Goal: Information Seeking & Learning: Learn about a topic

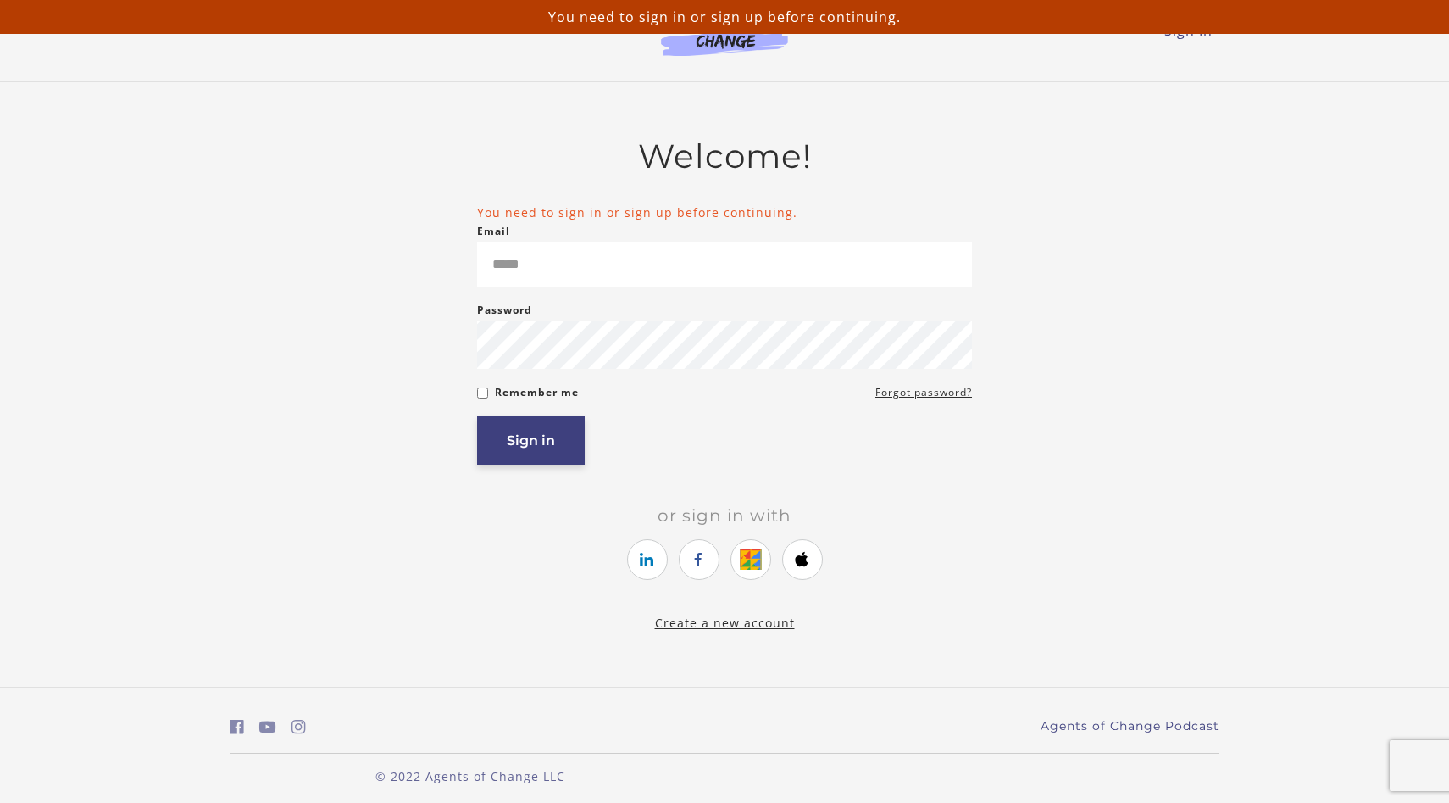
type input "**********"
click at [533, 431] on button "Sign in" at bounding box center [531, 440] width 108 height 48
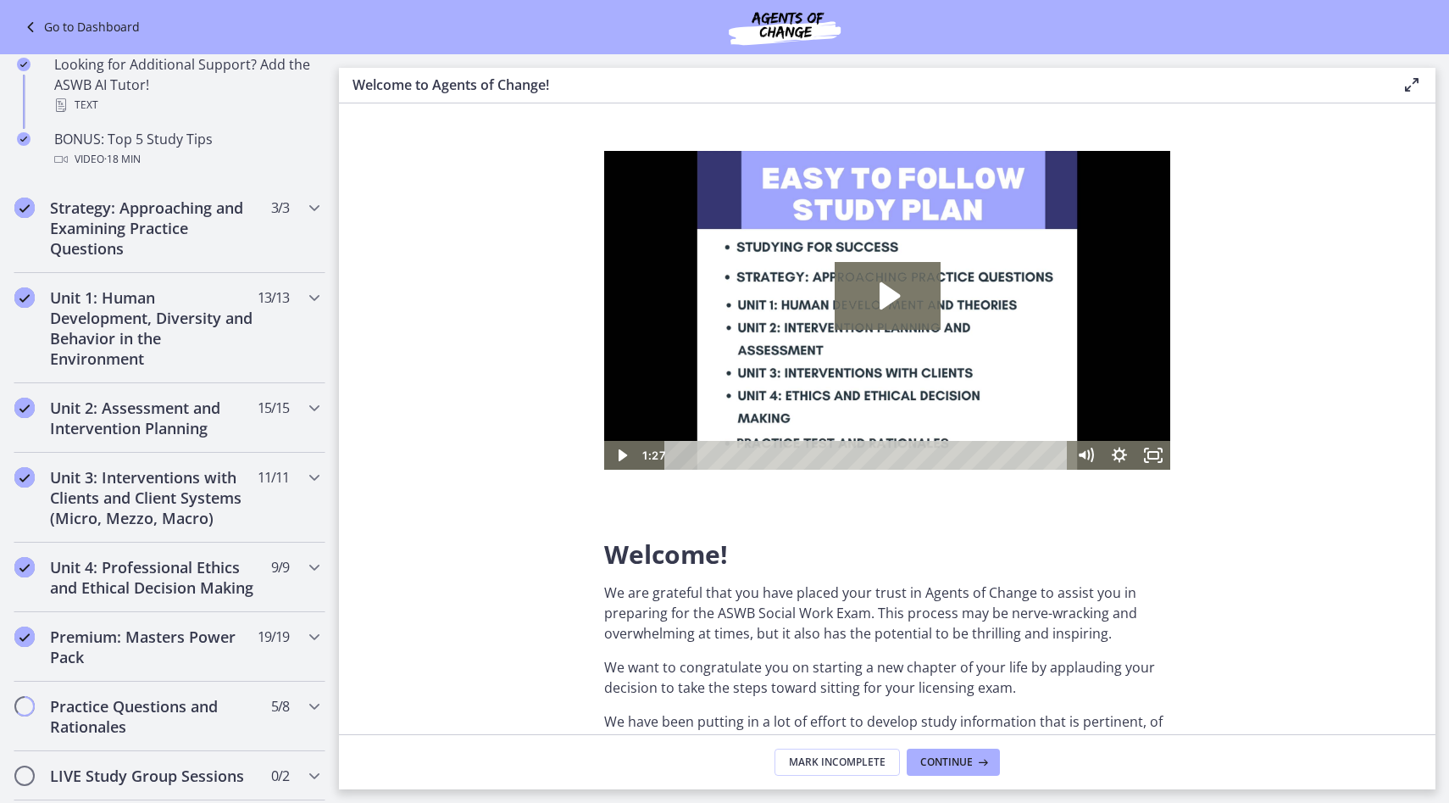
scroll to position [848, 0]
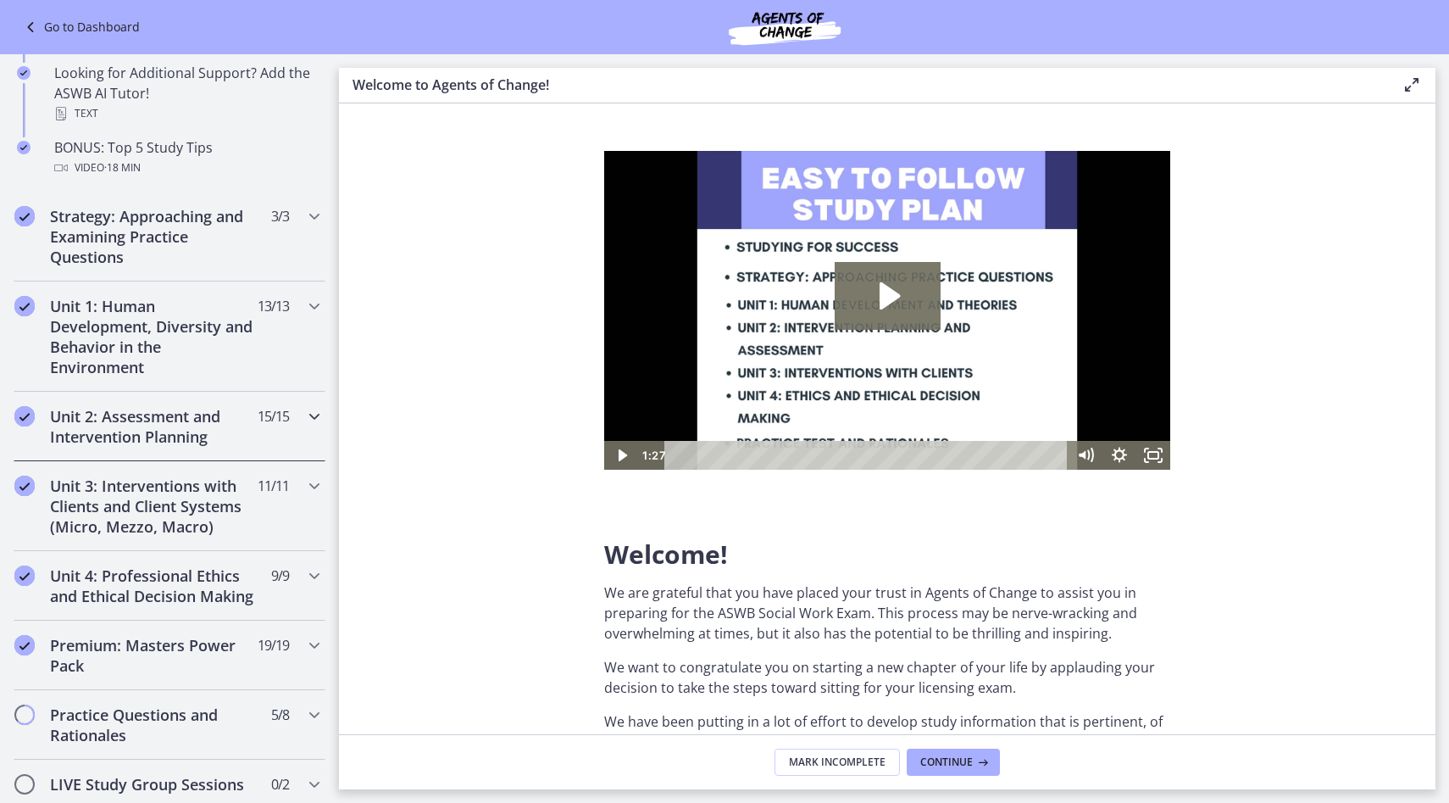
click at [213, 441] on h2 "Unit 2: Assessment and Intervention Planning" at bounding box center [153, 426] width 207 height 41
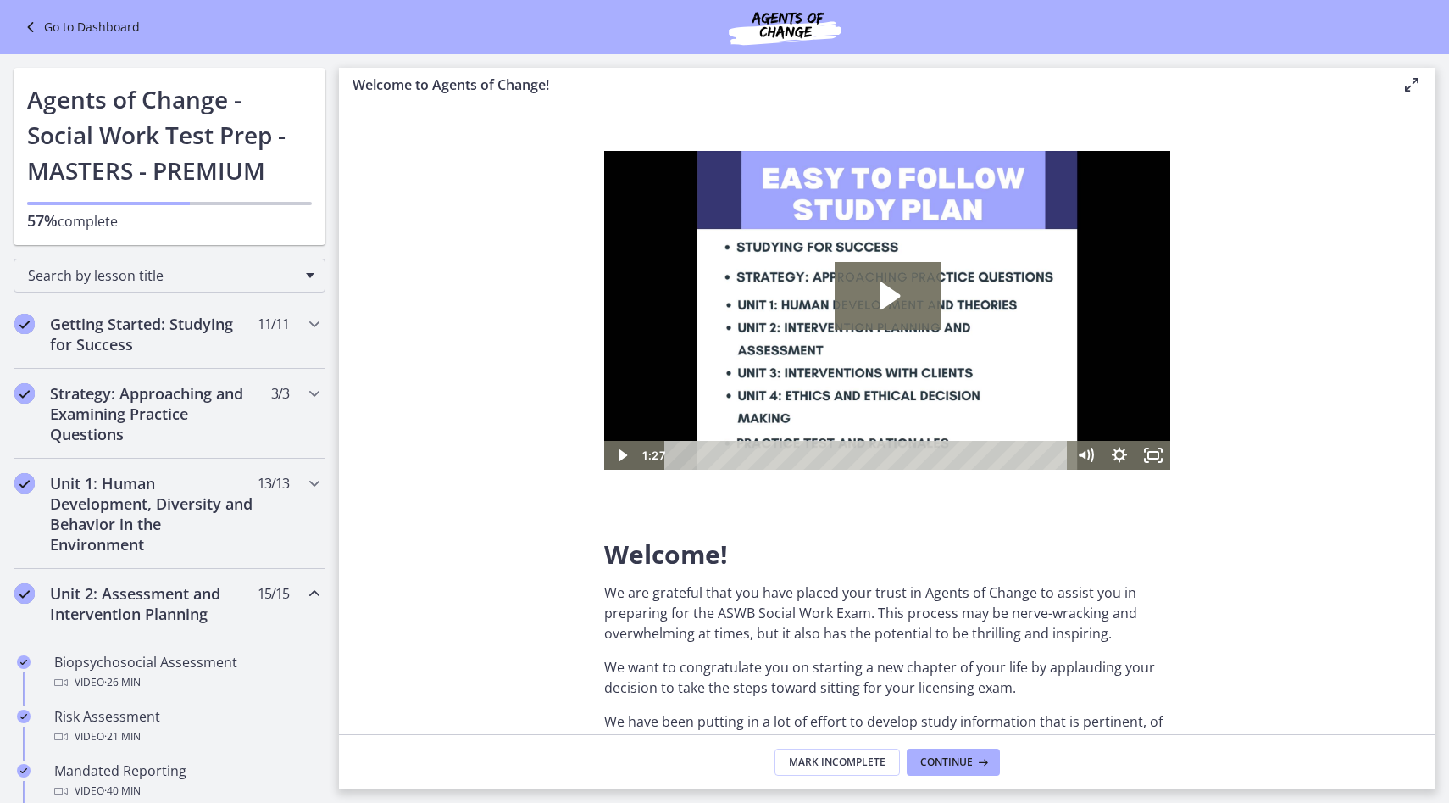
scroll to position [84, 0]
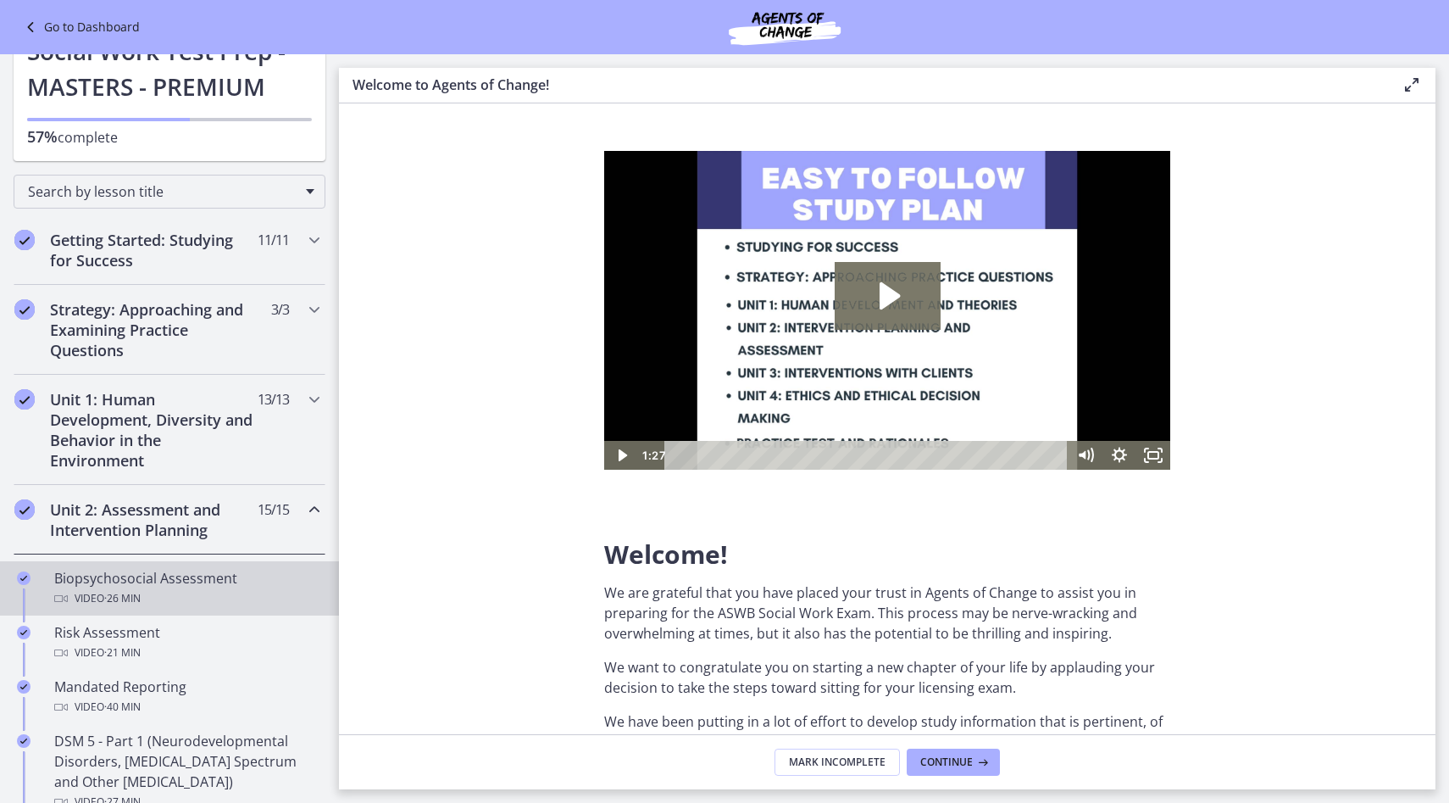
click at [207, 576] on div "Biopsychosocial Assessment Video · 26 min" at bounding box center [186, 588] width 264 height 41
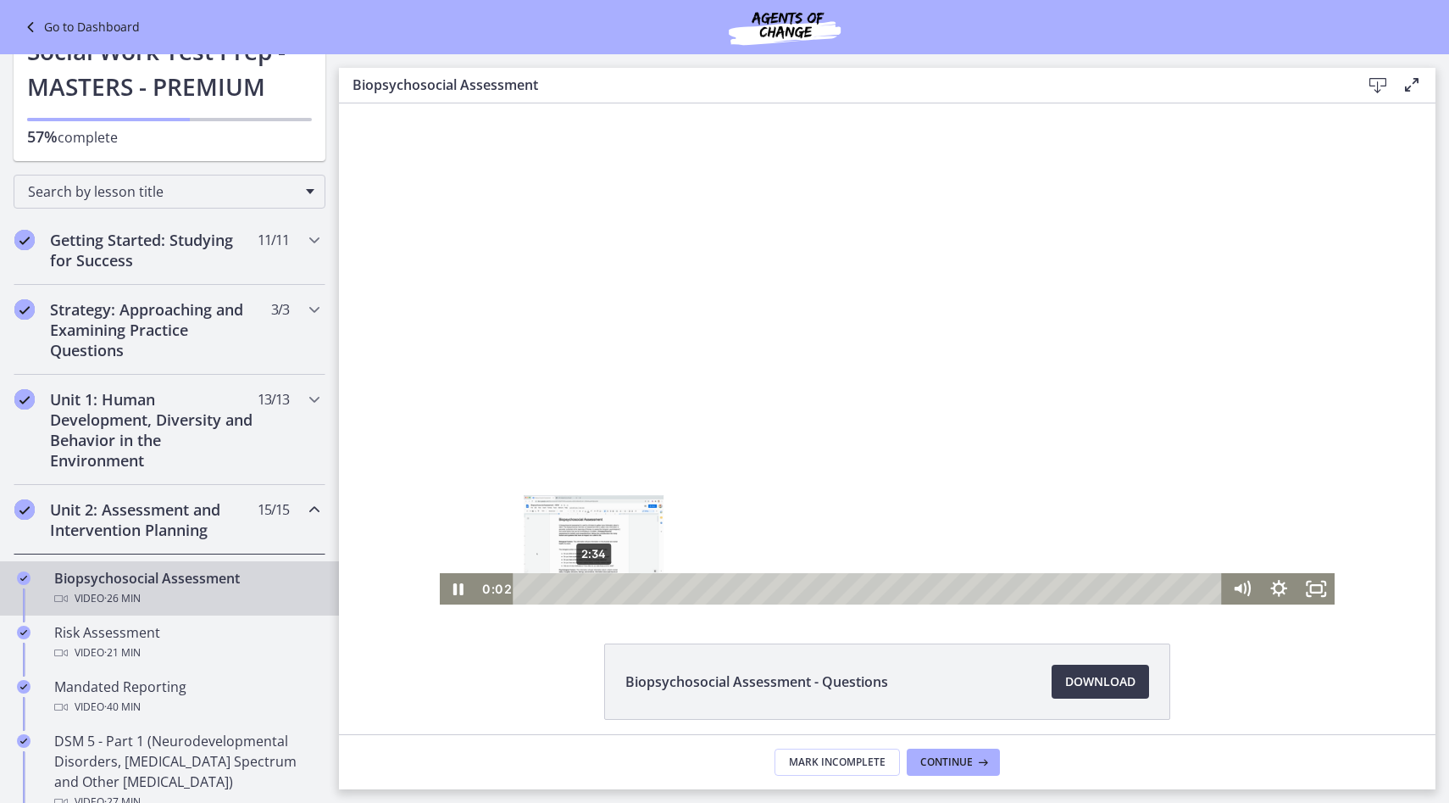
click at [594, 591] on div "2:34" at bounding box center [869, 588] width 687 height 31
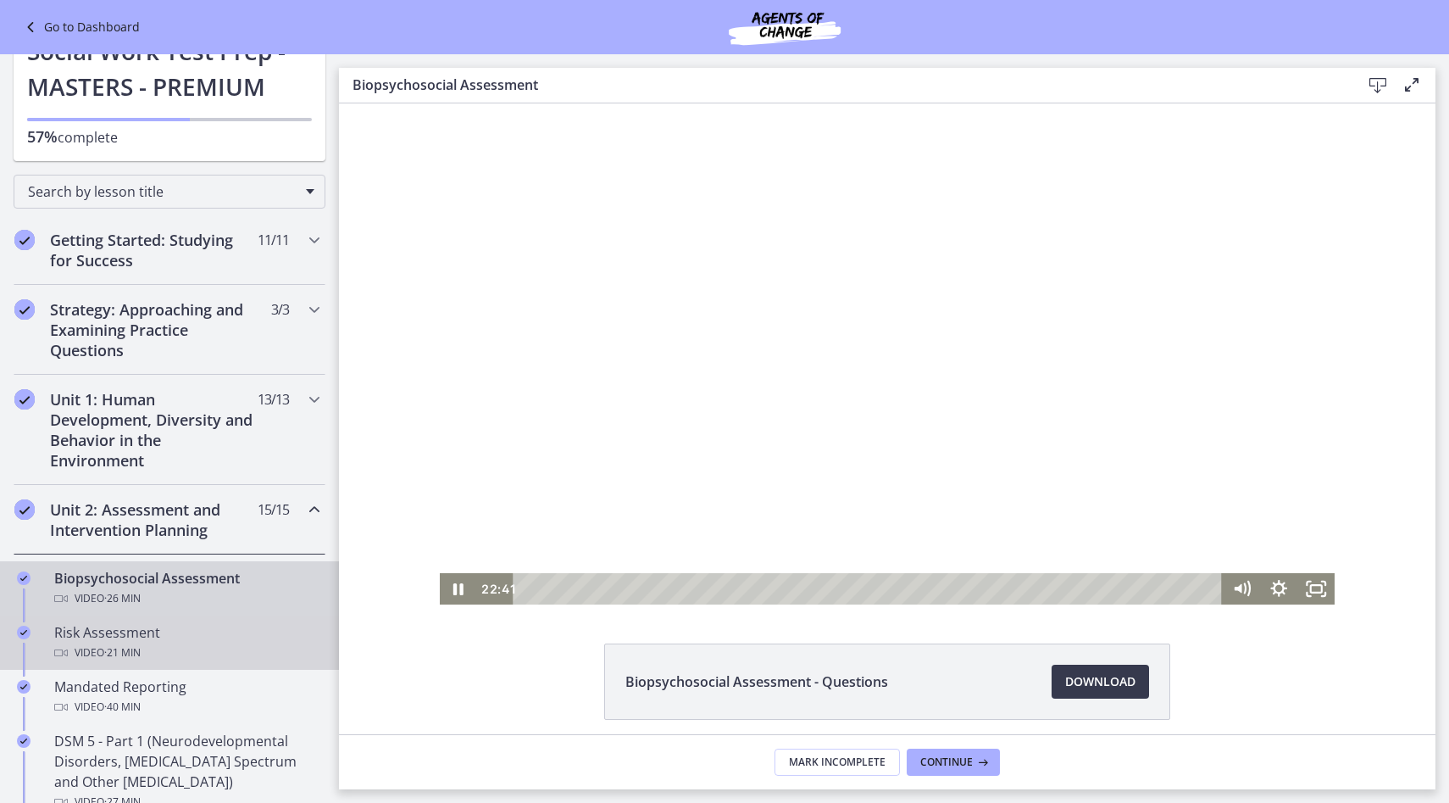
click at [241, 650] on div "Video · 21 min" at bounding box center [186, 652] width 264 height 20
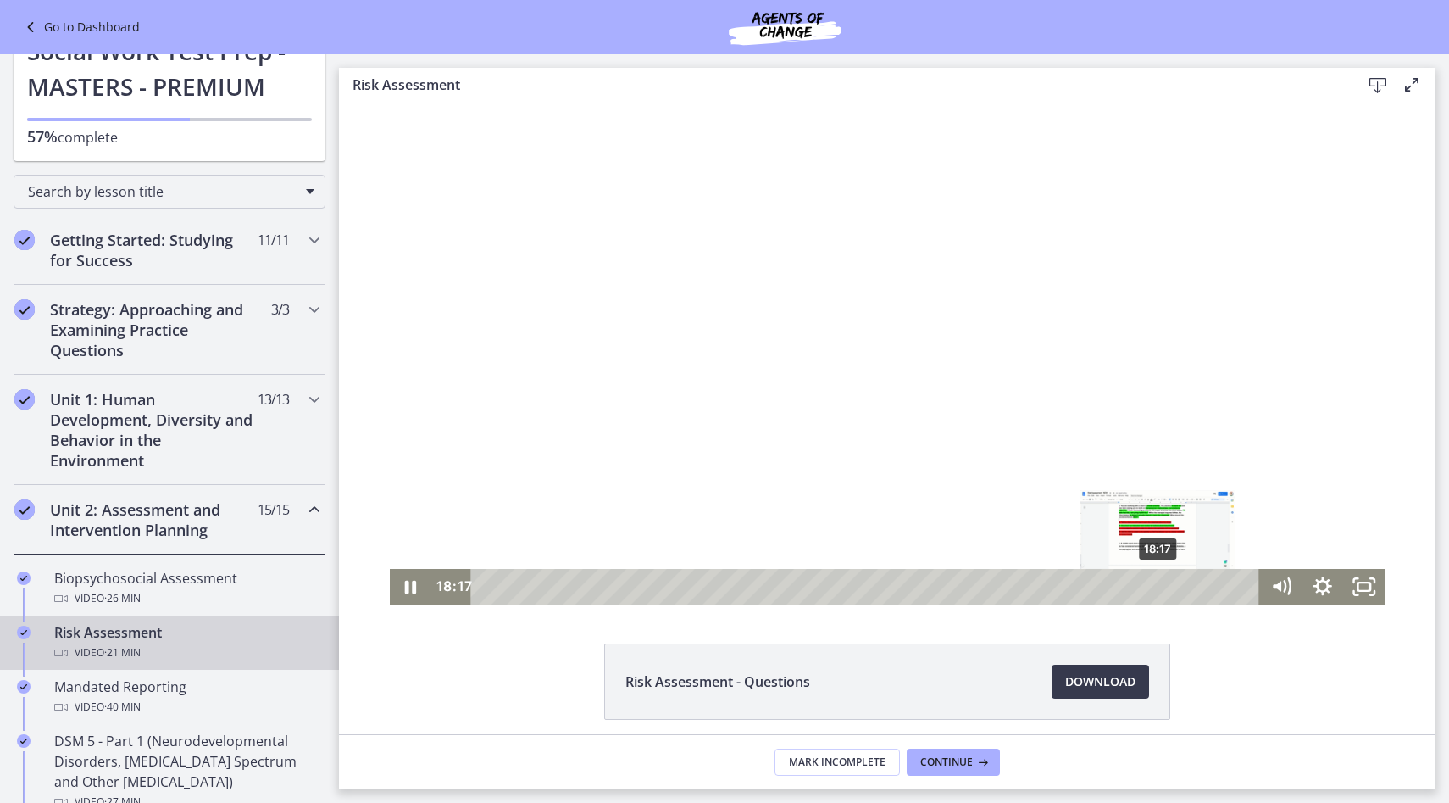
click at [1159, 586] on div "18:17" at bounding box center [868, 587] width 764 height 36
click at [1244, 590] on div "20:35" at bounding box center [868, 587] width 764 height 36
click at [410, 587] on icon "Pause" at bounding box center [411, 586] width 50 height 42
